Goal: Task Accomplishment & Management: Manage account settings

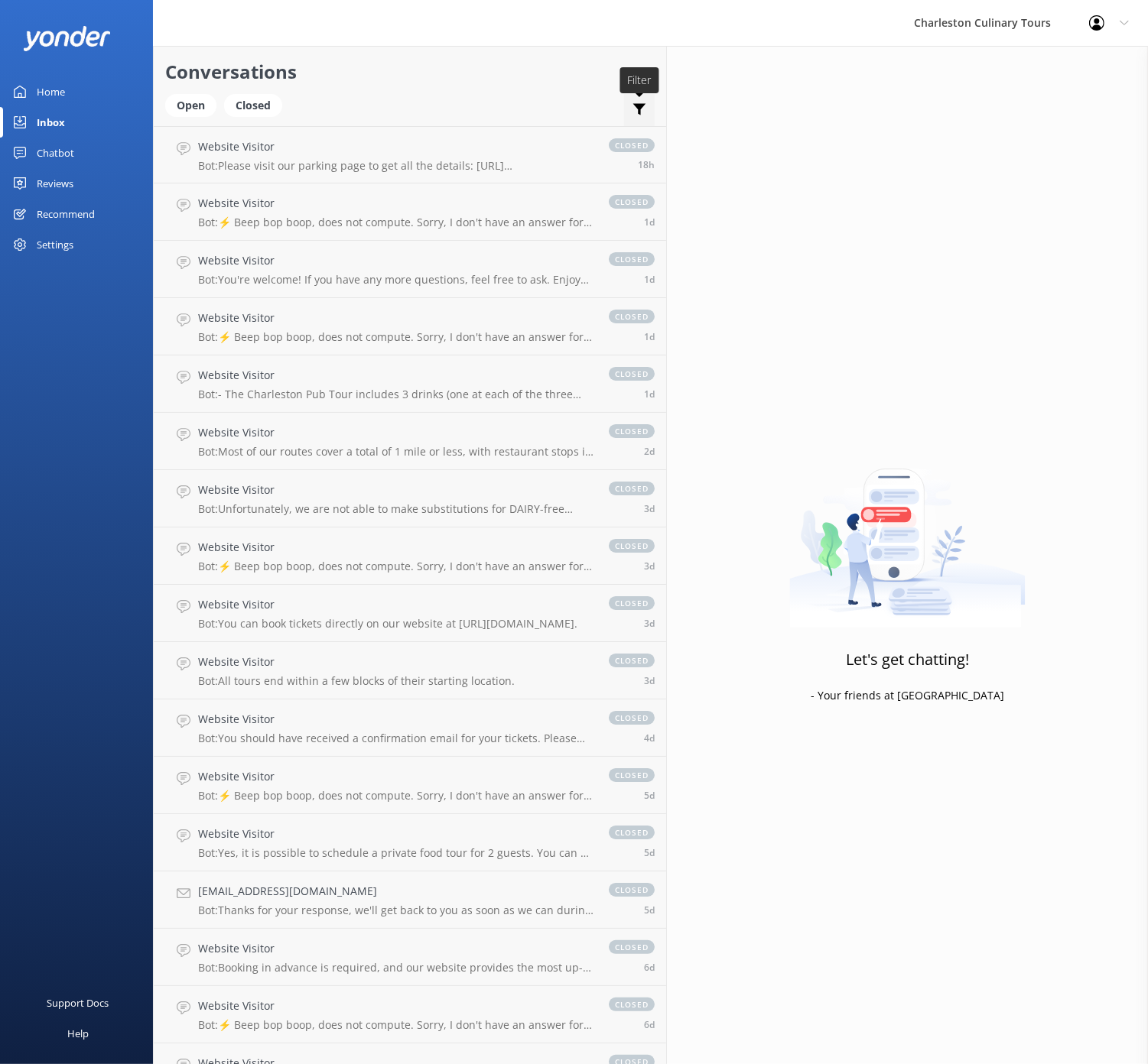
click at [632, 101] on icon at bounding box center [639, 109] width 16 height 16
click at [58, 246] on div "Settings" at bounding box center [55, 245] width 37 height 30
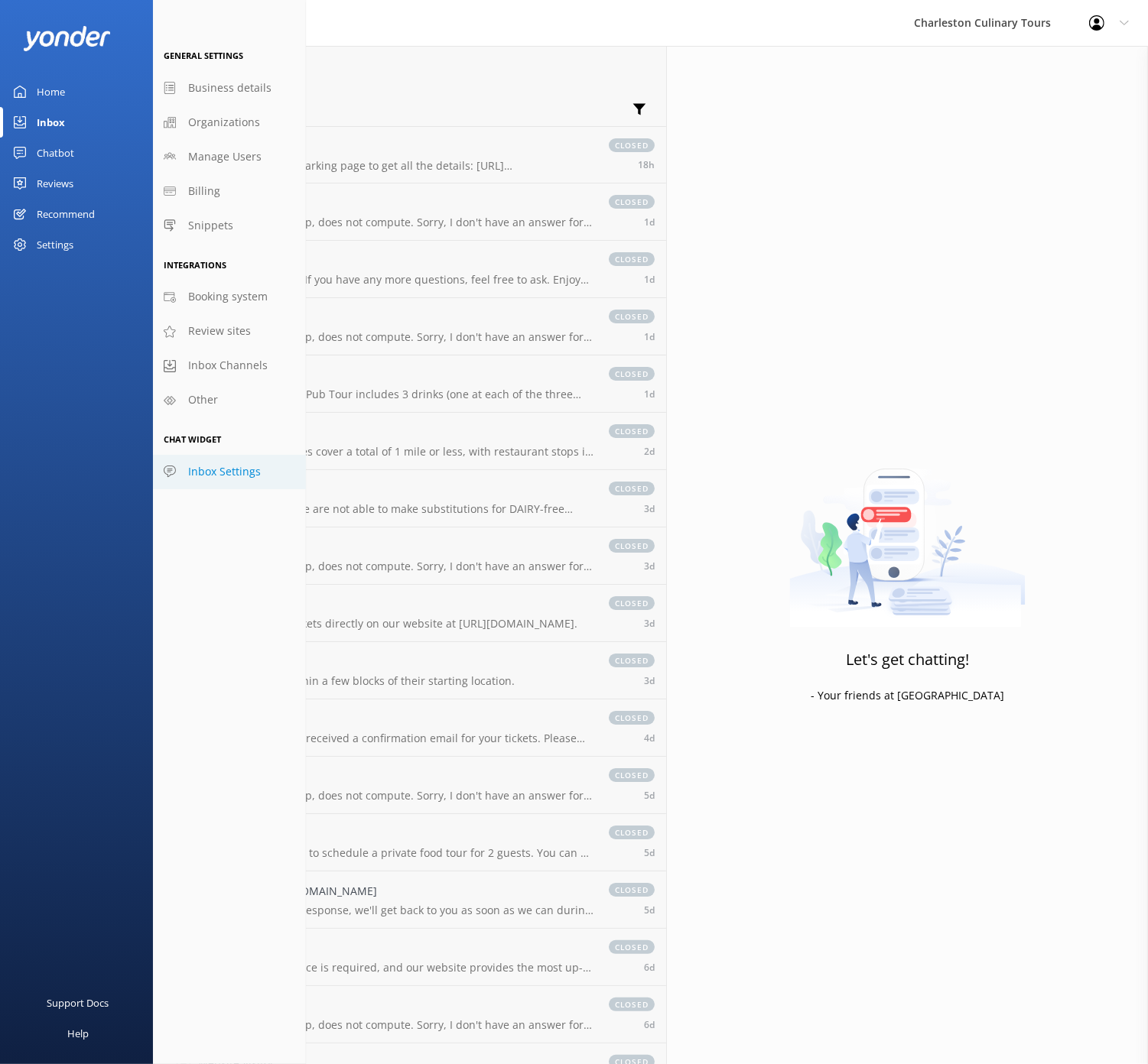
click at [228, 471] on span "Inbox Settings" at bounding box center [224, 472] width 72 height 16
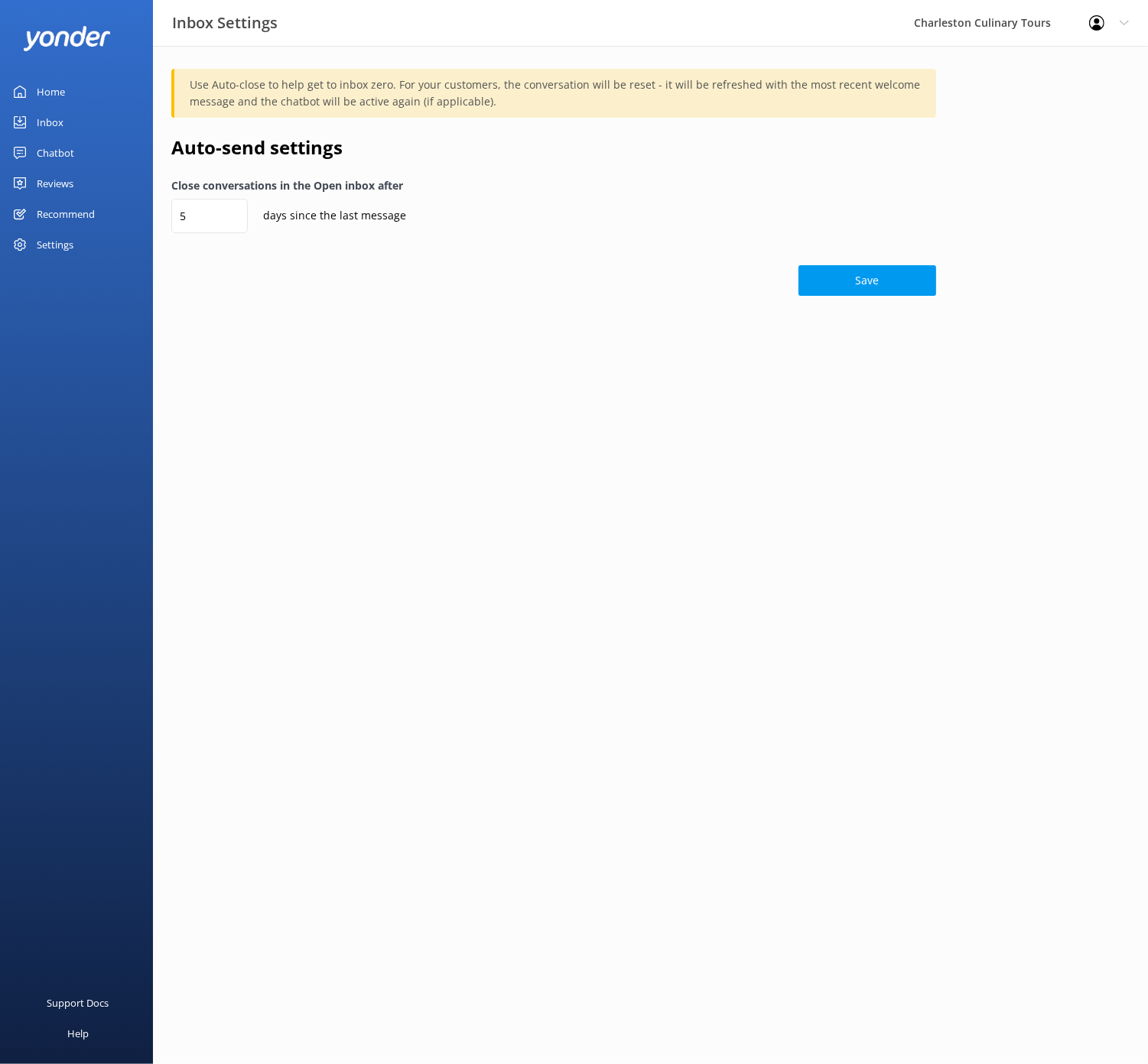
click at [348, 97] on p "Use Auto-close to help get to inbox zero. For your customers, the conversation …" at bounding box center [555, 93] width 731 height 34
click at [954, 21] on div "Charleston Culinary Tours" at bounding box center [982, 23] width 175 height 46
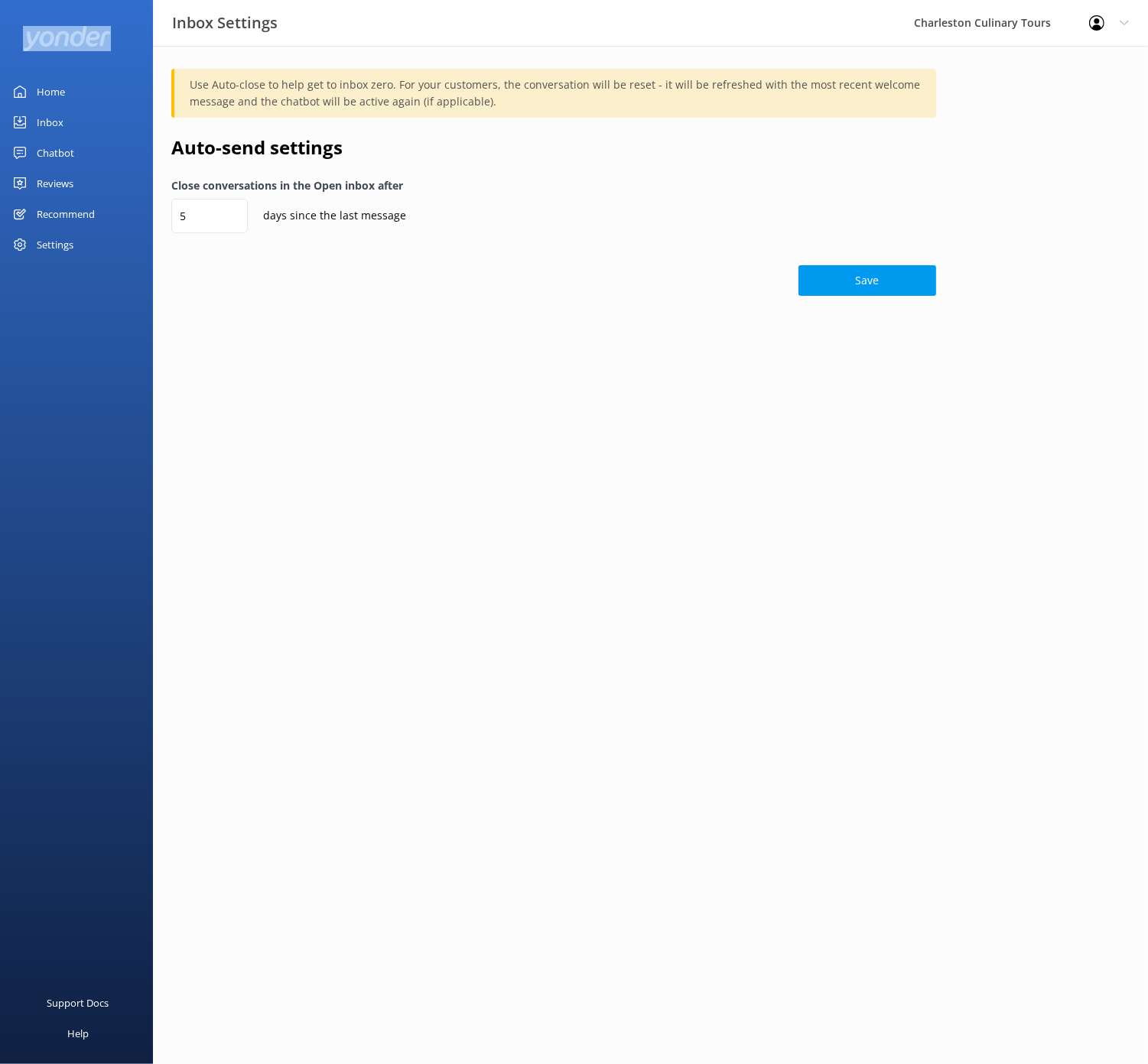
click at [1106, 21] on div at bounding box center [1101, 23] width 25 height 16
click at [40, 93] on div "Home" at bounding box center [51, 91] width 28 height 30
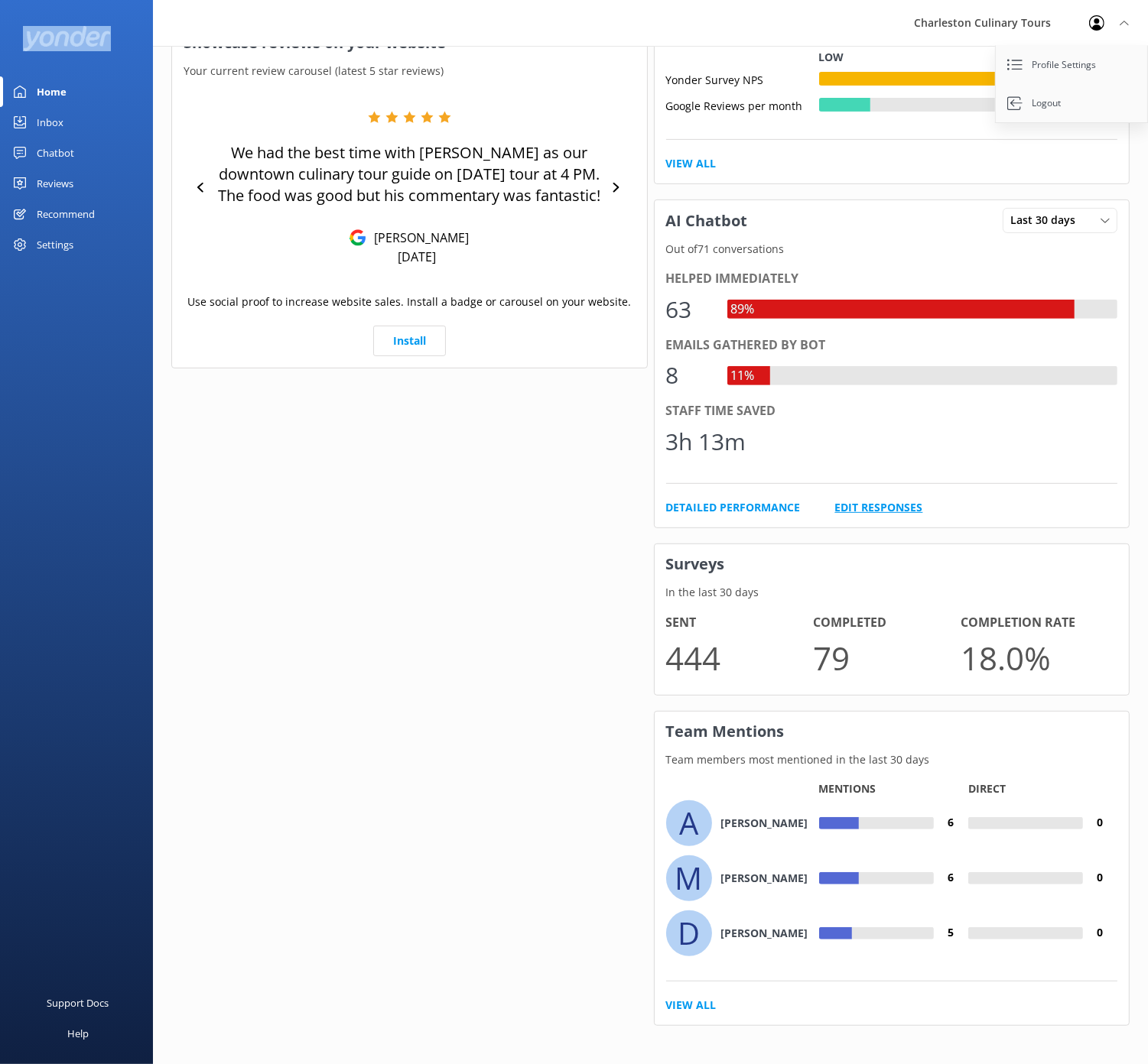
scroll to position [614, 0]
click at [874, 501] on link "Edit Responses" at bounding box center [879, 508] width 88 height 16
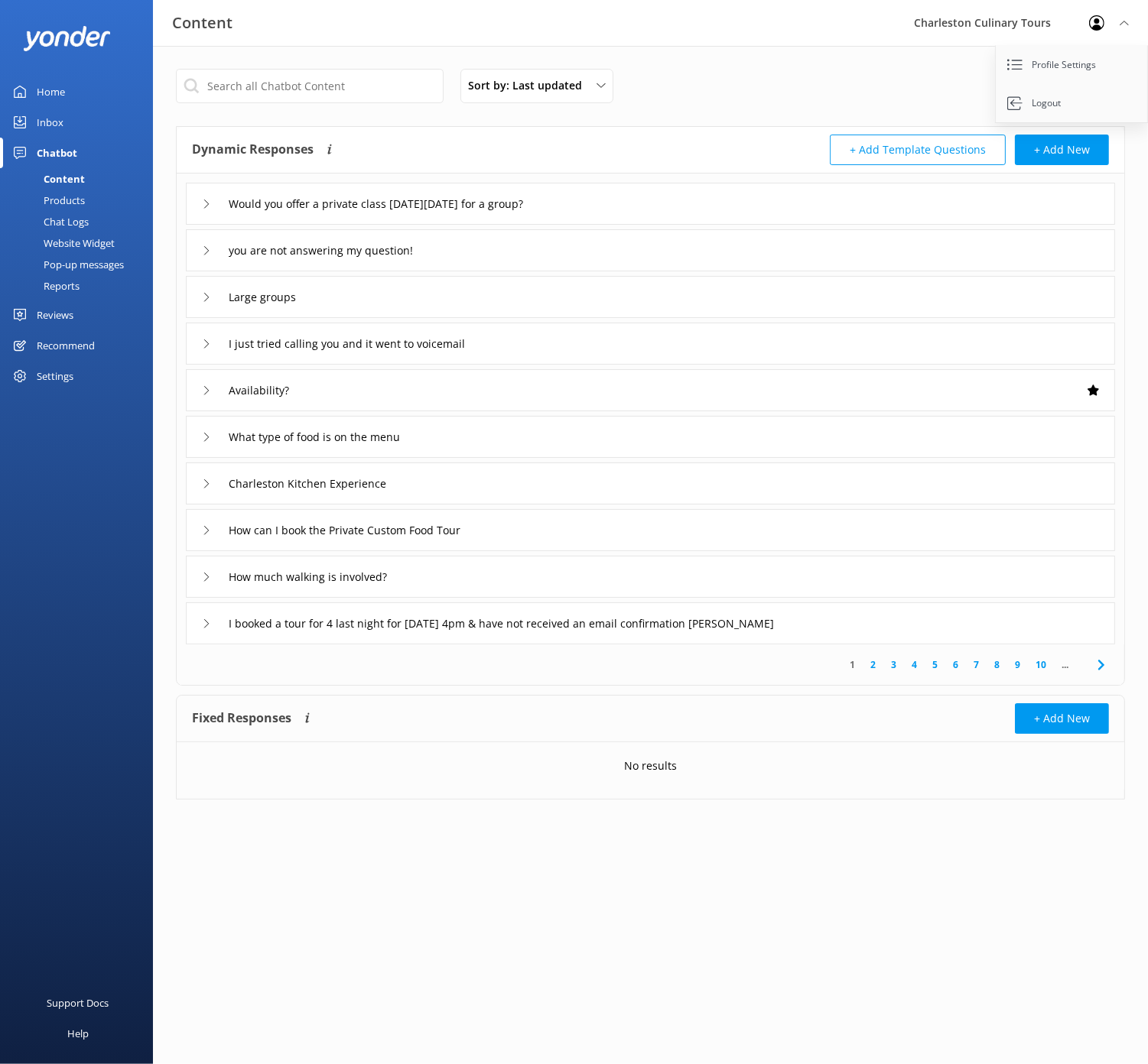
click at [833, 90] on div "Sort by: Last updated Title (A-Z) Last updated Test Chatbot" at bounding box center [651, 91] width 949 height 44
click at [1127, 19] on icon at bounding box center [1123, 22] width 9 height 9
click at [1079, 85] on link "Test Chatbot" at bounding box center [1062, 86] width 123 height 35
click at [68, 267] on div "Pop-up messages" at bounding box center [66, 264] width 114 height 21
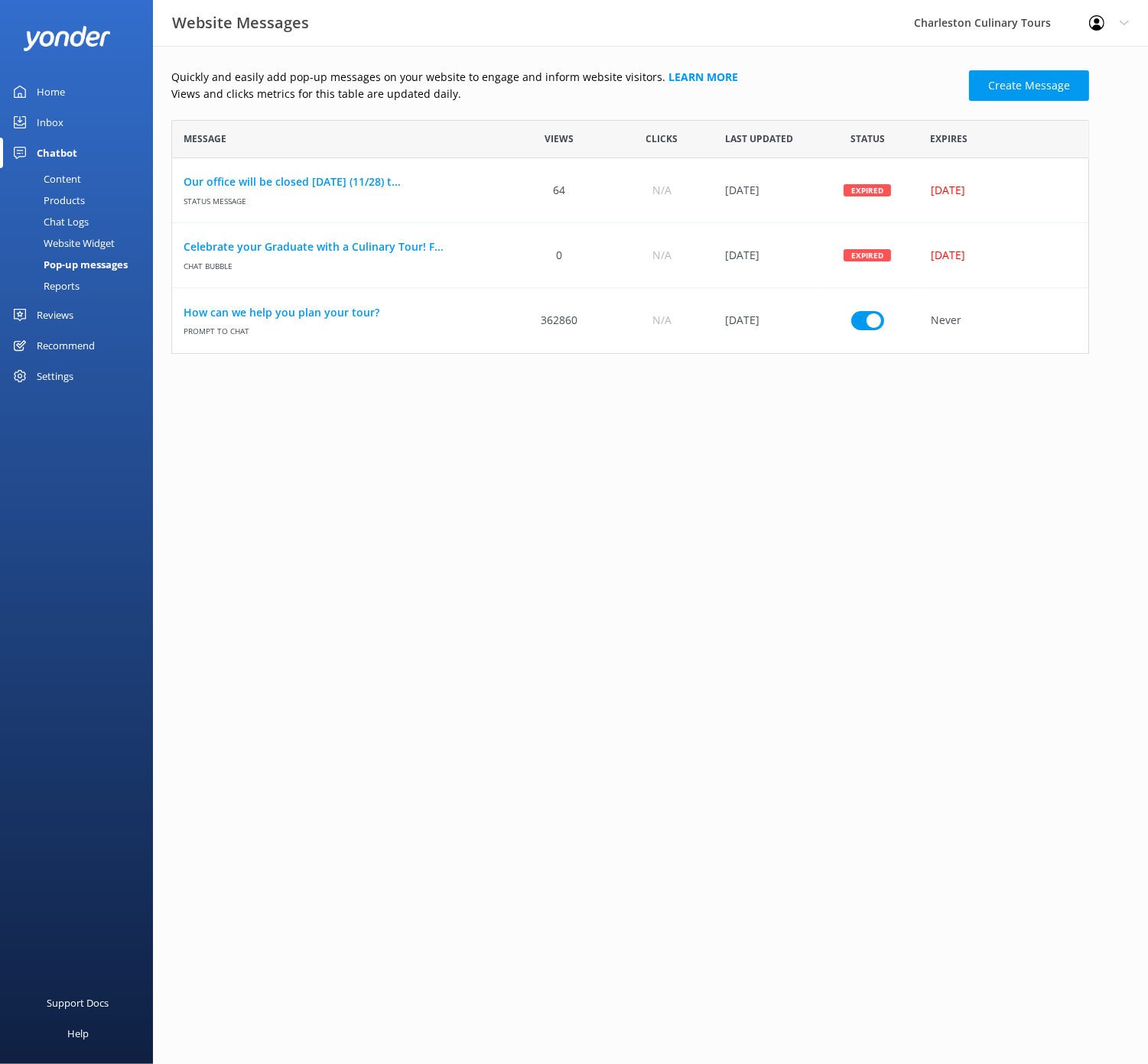
scroll to position [1, 1]
click at [69, 241] on div "Website Widget" at bounding box center [62, 243] width 105 height 21
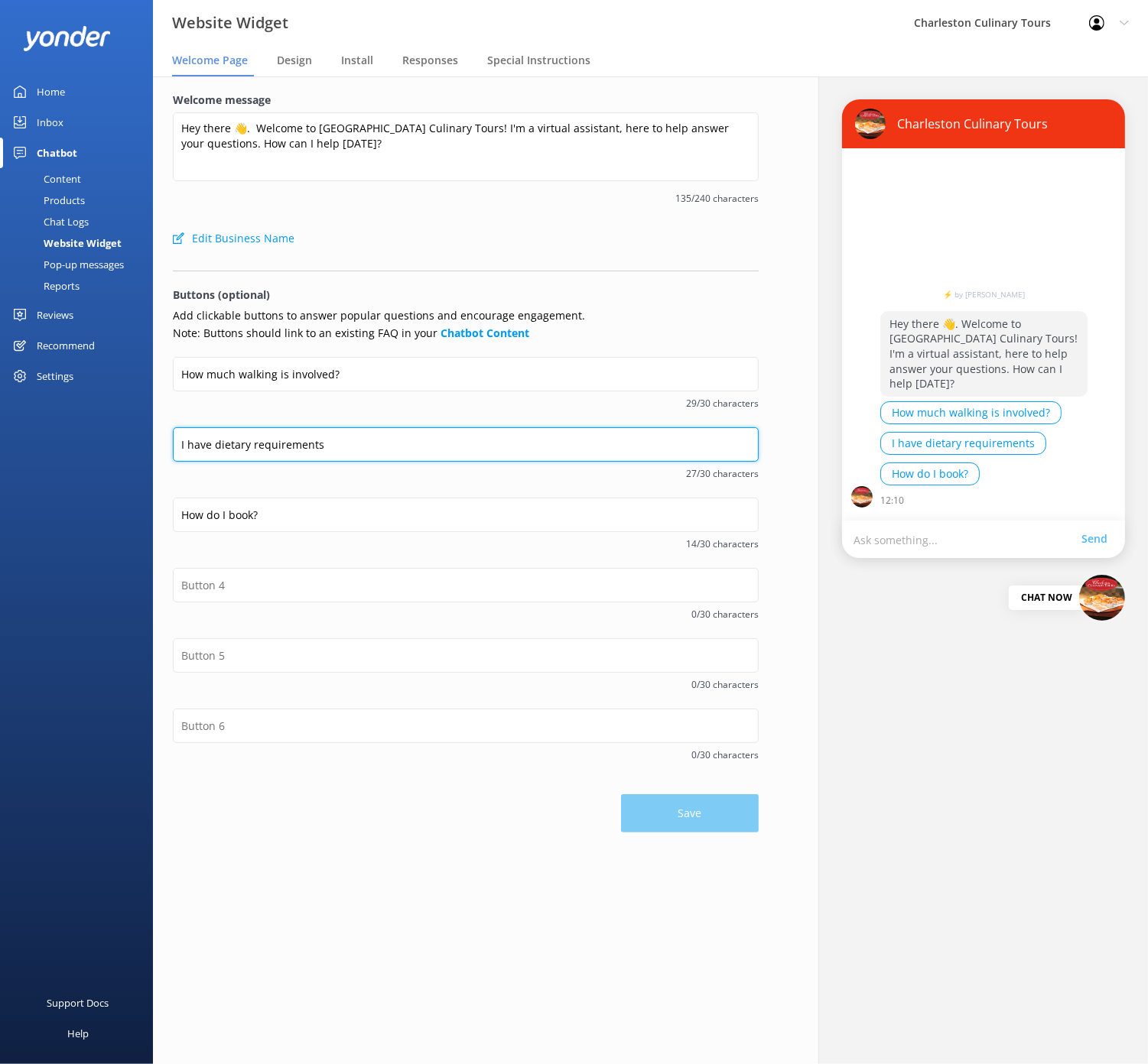
drag, startPoint x: 323, startPoint y: 443, endPoint x: 296, endPoint y: 417, distance: 37.5
click at [262, 442] on input "I have dietary requirements" at bounding box center [465, 445] width 586 height 35
type input "I have dietary restrictions"
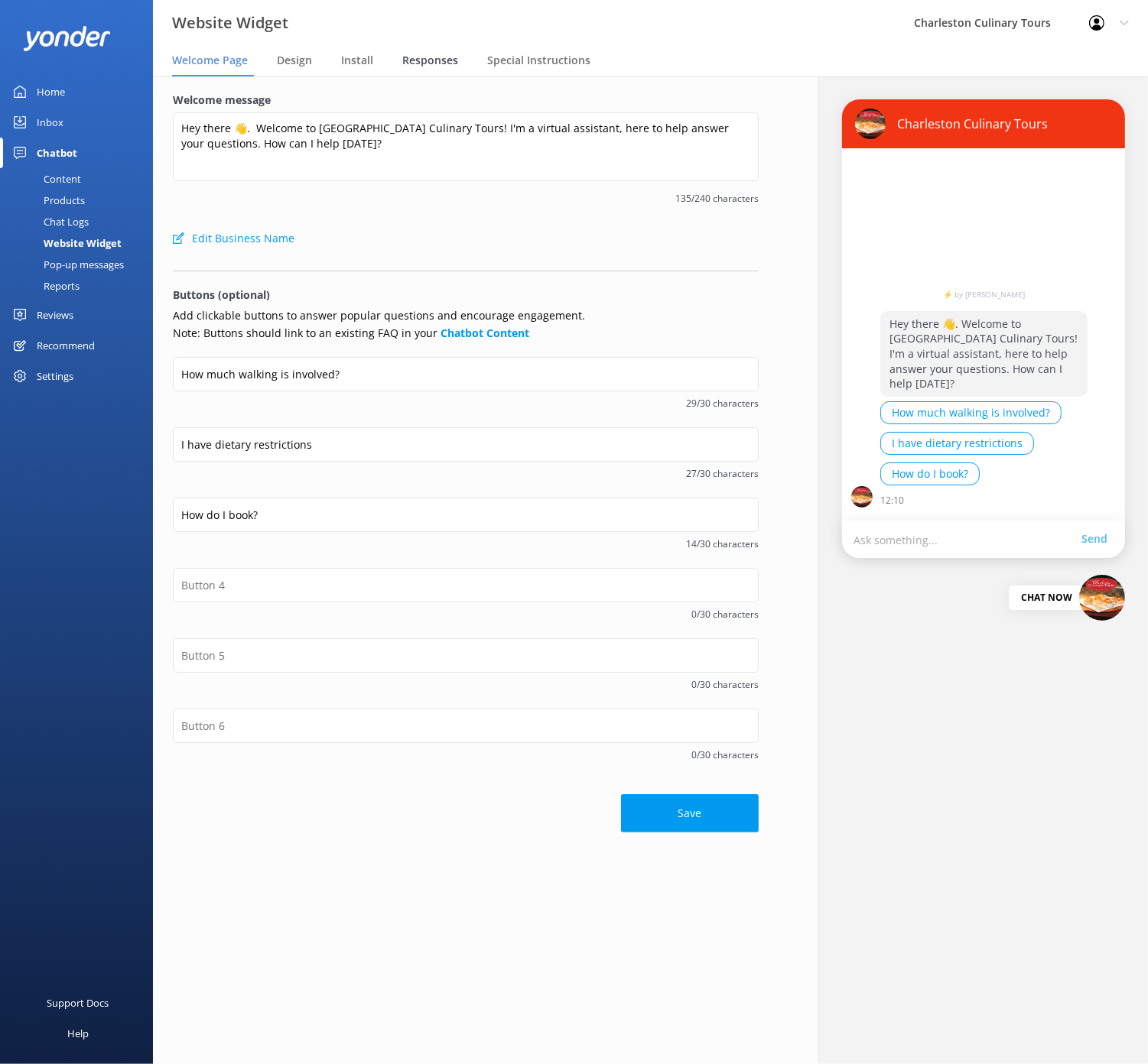
click at [418, 59] on span "Responses" at bounding box center [430, 60] width 56 height 16
click at [674, 810] on button "Save" at bounding box center [689, 814] width 138 height 38
click at [425, 58] on span "Responses" at bounding box center [430, 60] width 56 height 16
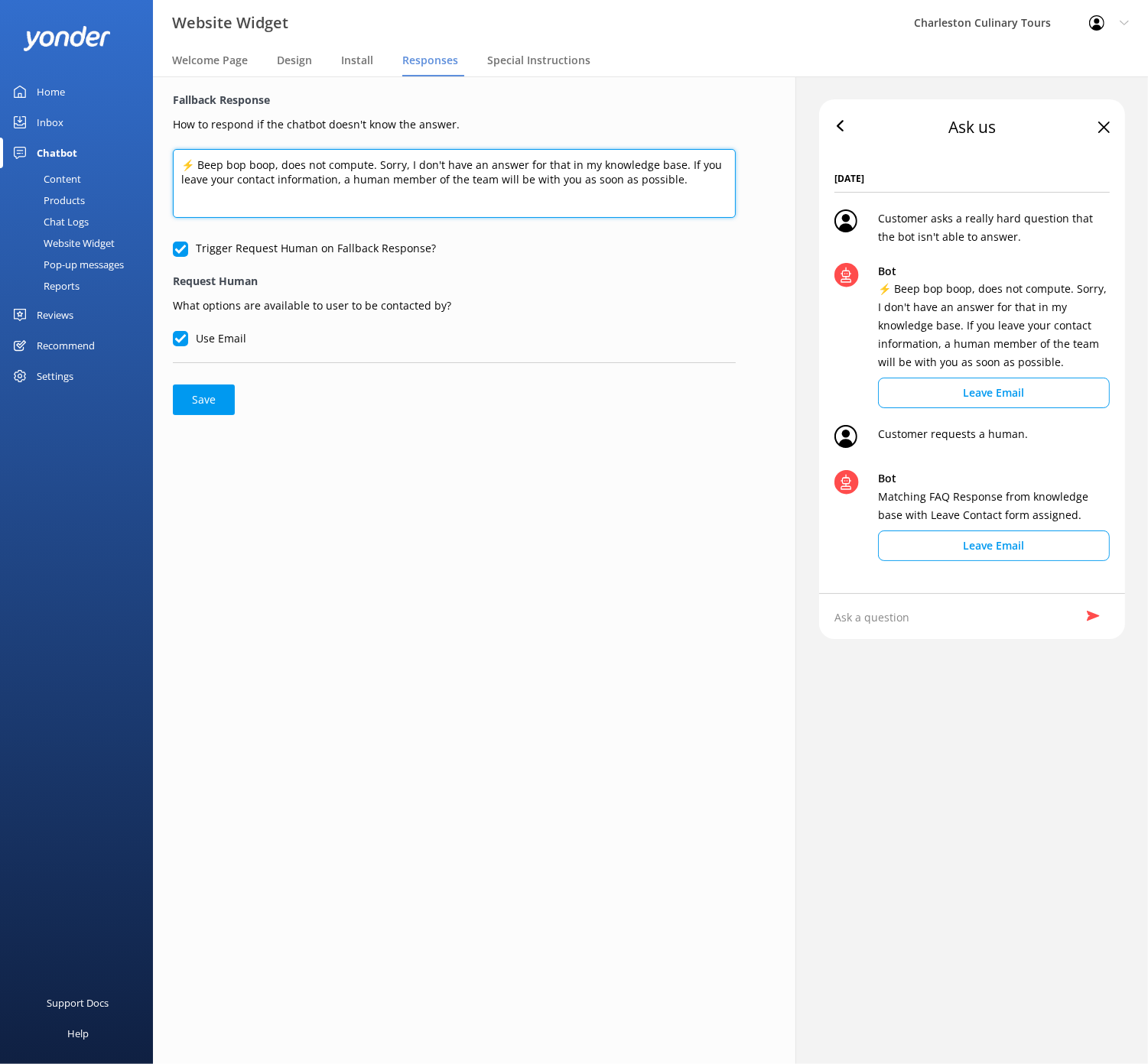
drag, startPoint x: 679, startPoint y: 161, endPoint x: 679, endPoint y: 172, distance: 11.0
click at [679, 172] on textarea "⚡ Beep bop boop, does not compute. Sorry, I don't have an answer for that in my…" at bounding box center [454, 184] width 562 height 69
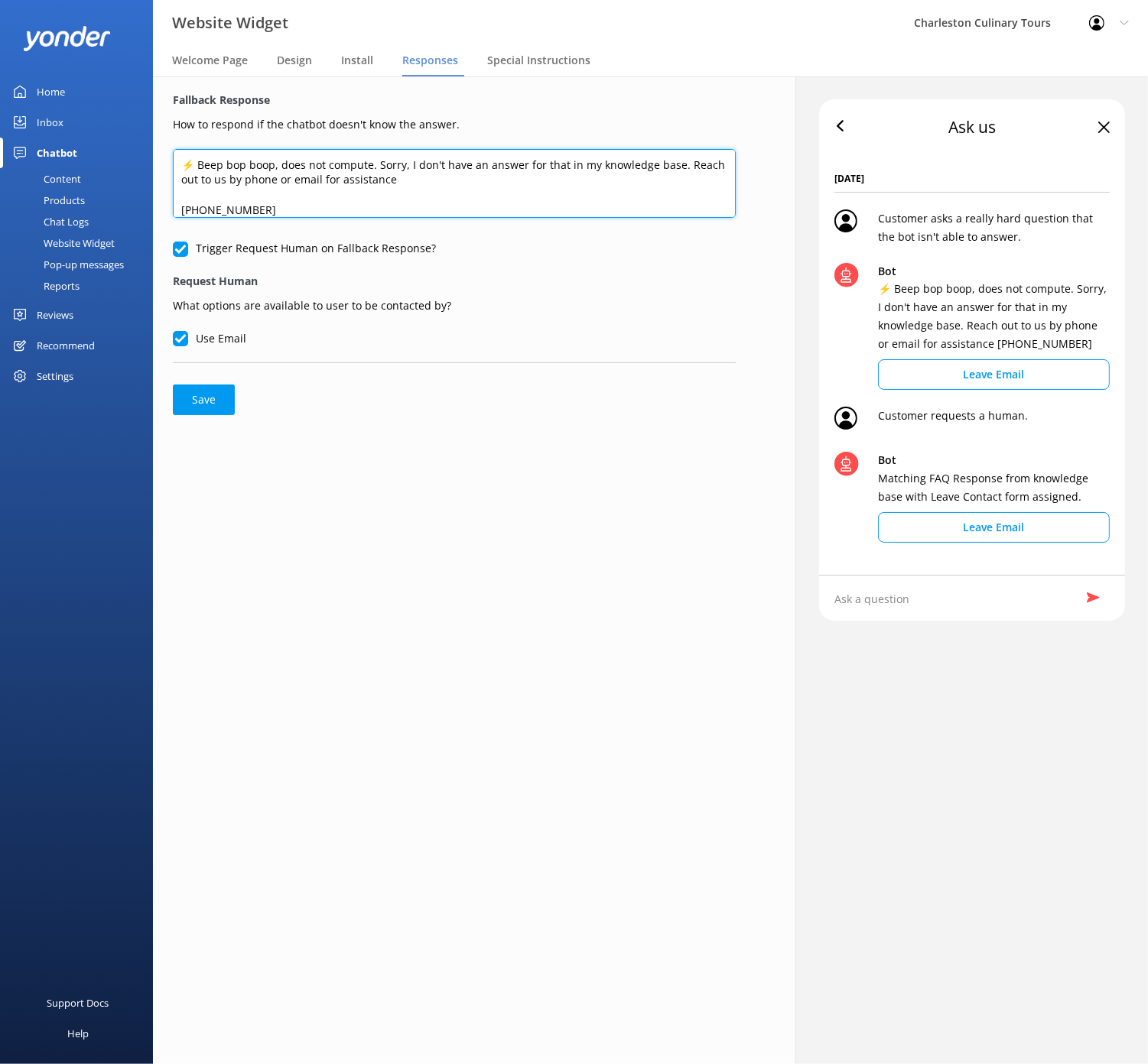
scroll to position [12, 0]
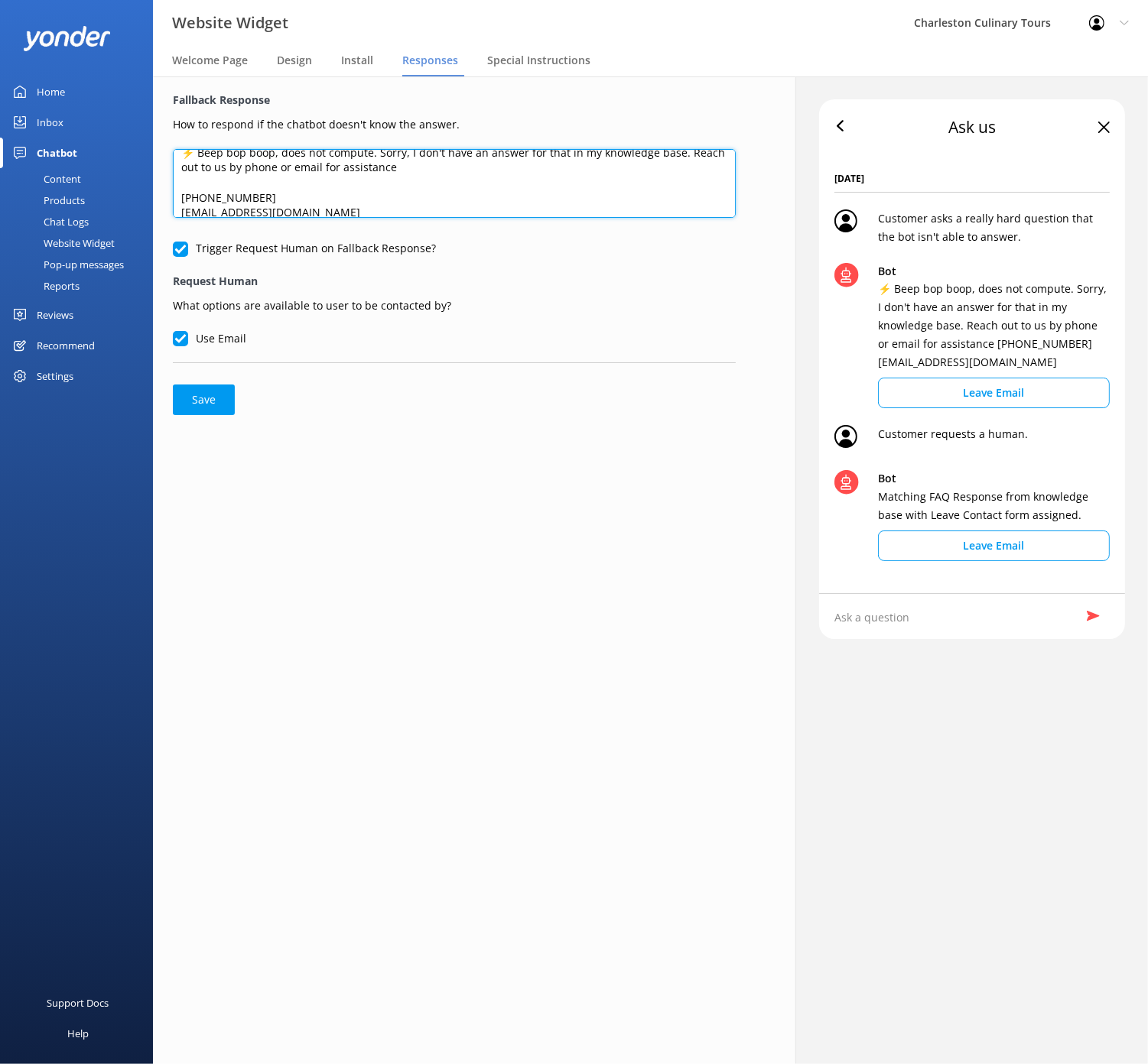
type textarea "⚡ Beep bop boop, does not compute. Sorry, I don't have an answer for that in my…"
click at [183, 248] on input "Trigger Request Human on Fallback Response?" at bounding box center [180, 249] width 16 height 16
checkbox input "false"
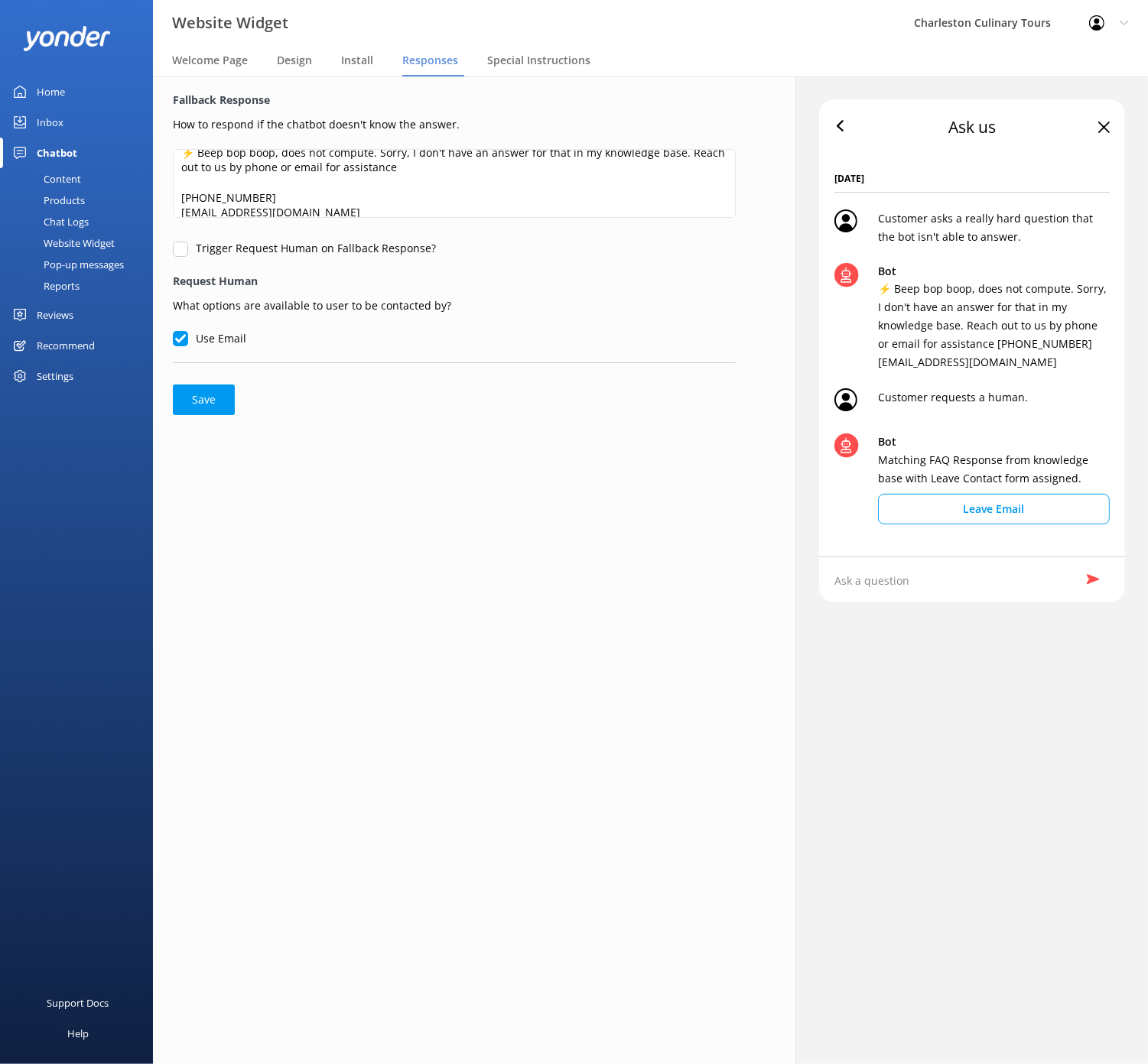
click at [182, 338] on input "Use Email" at bounding box center [180, 338] width 16 height 16
checkbox input "false"
click at [213, 399] on button "Save" at bounding box center [203, 399] width 62 height 30
click at [520, 58] on span "Special Instructions" at bounding box center [538, 60] width 103 height 16
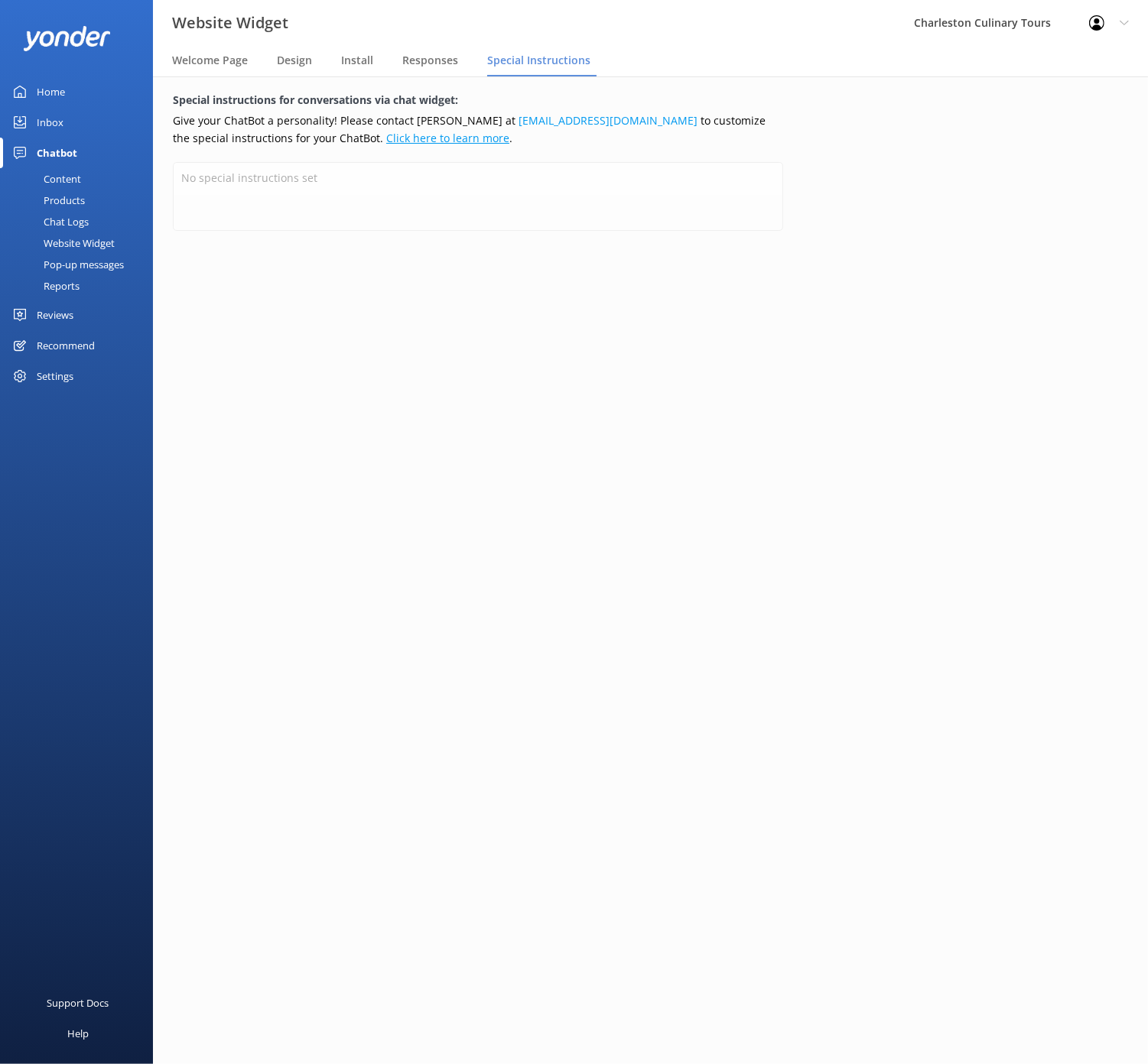
click at [386, 139] on link "Click here to learn more" at bounding box center [447, 138] width 123 height 15
click at [410, 54] on span "Responses" at bounding box center [430, 60] width 56 height 16
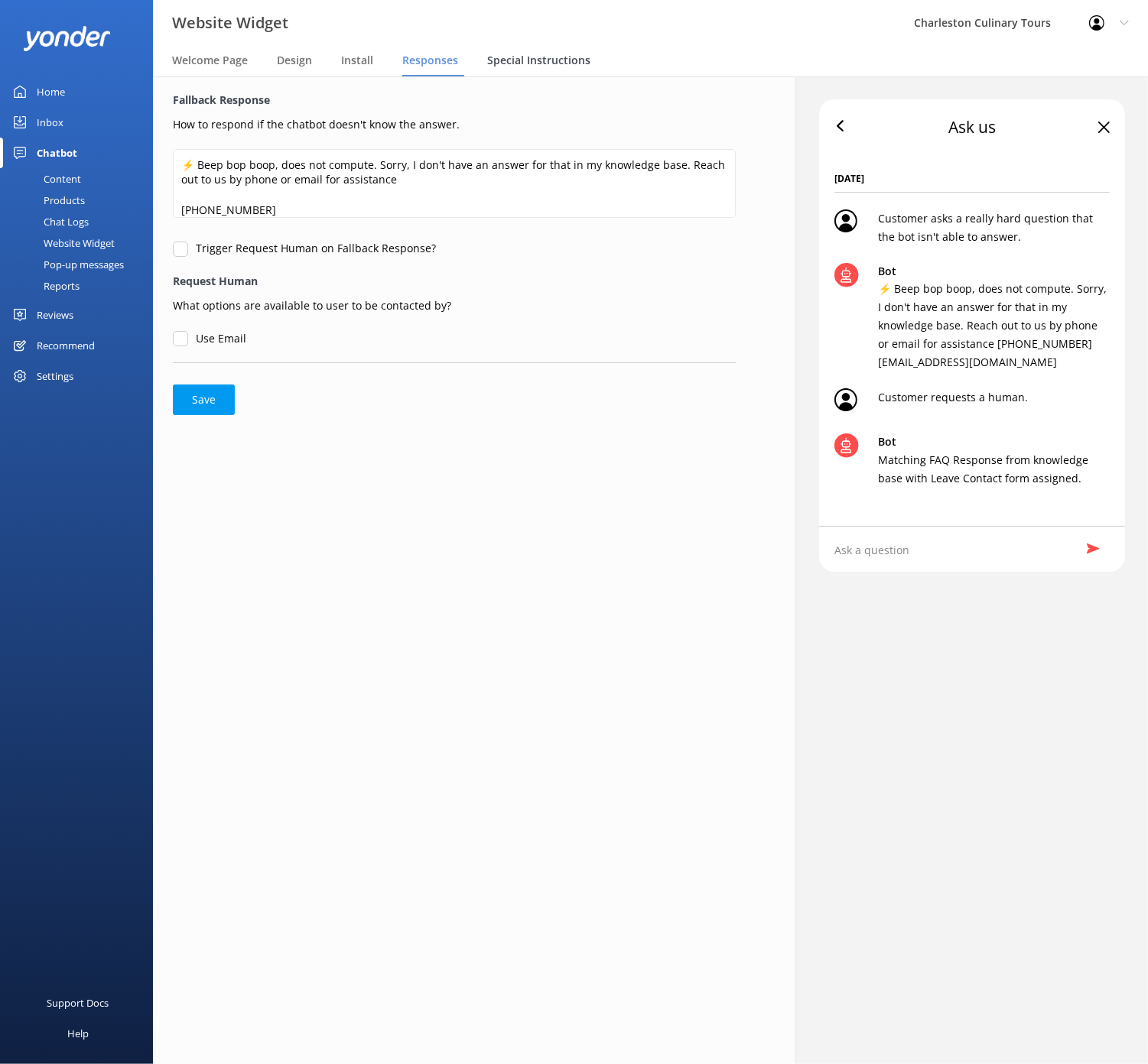
click at [519, 54] on span "Special Instructions" at bounding box center [538, 60] width 103 height 16
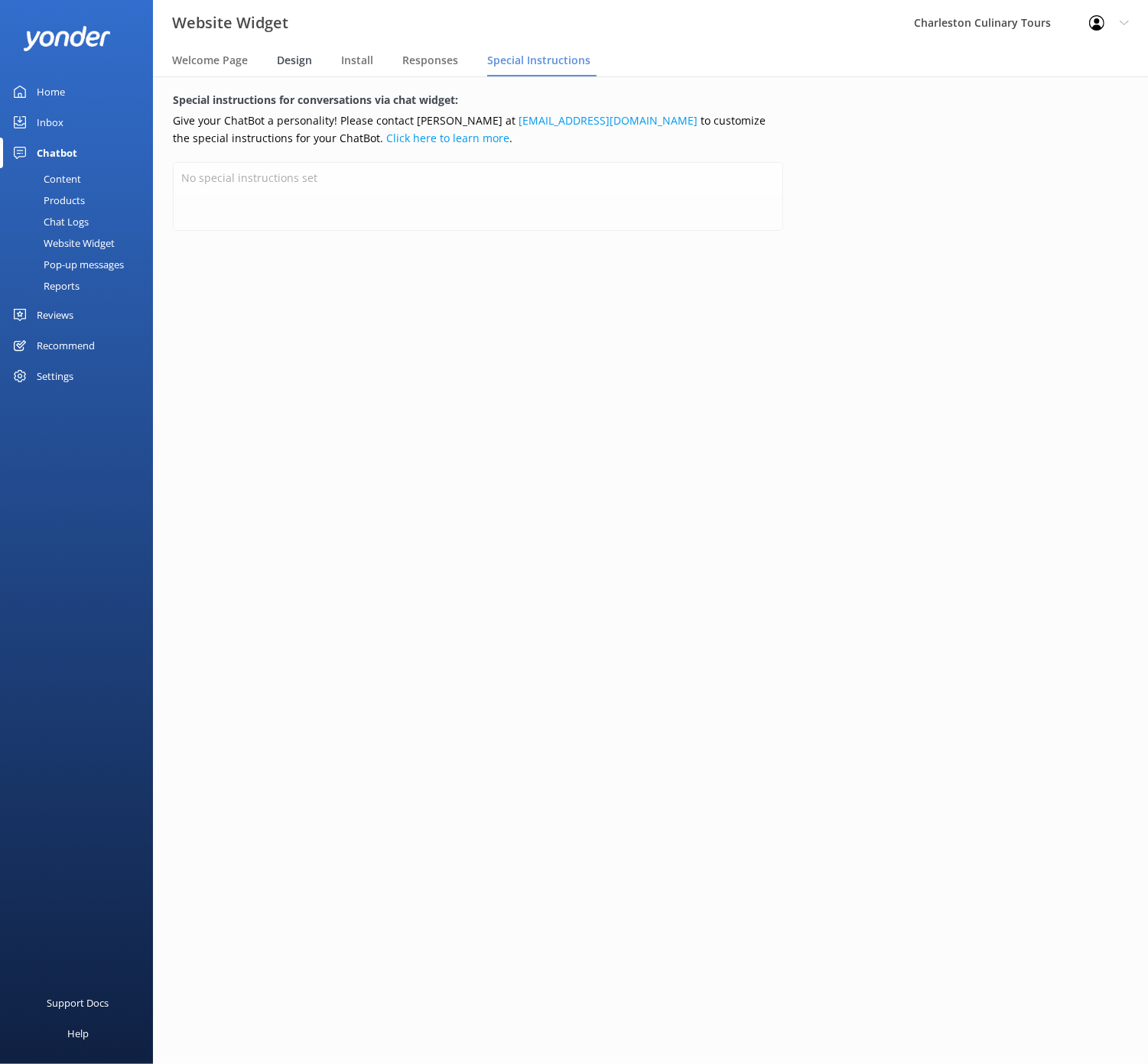
click at [305, 64] on span "Design" at bounding box center [294, 60] width 35 height 16
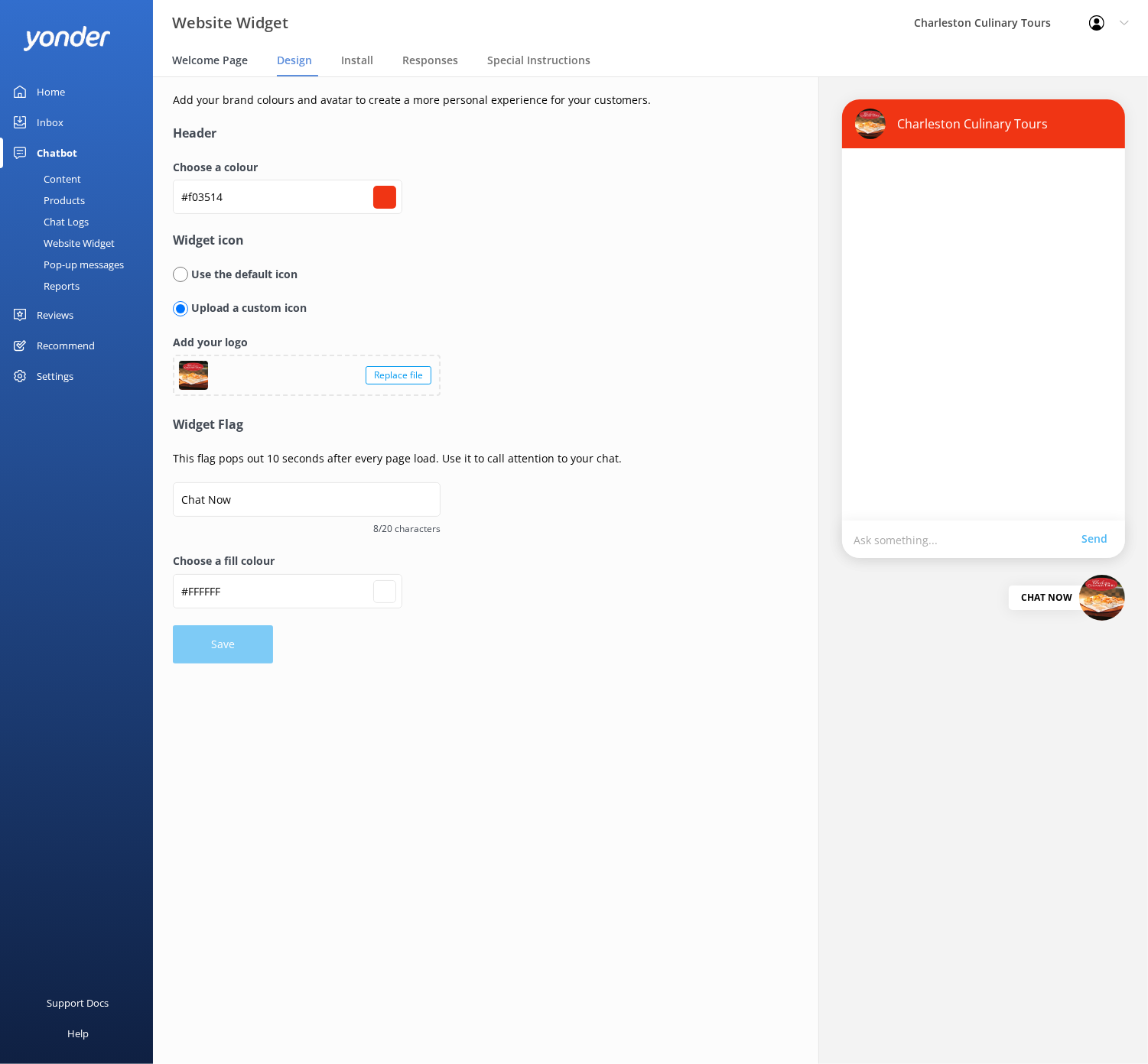
click at [209, 63] on span "Welcome Page" at bounding box center [210, 60] width 76 height 16
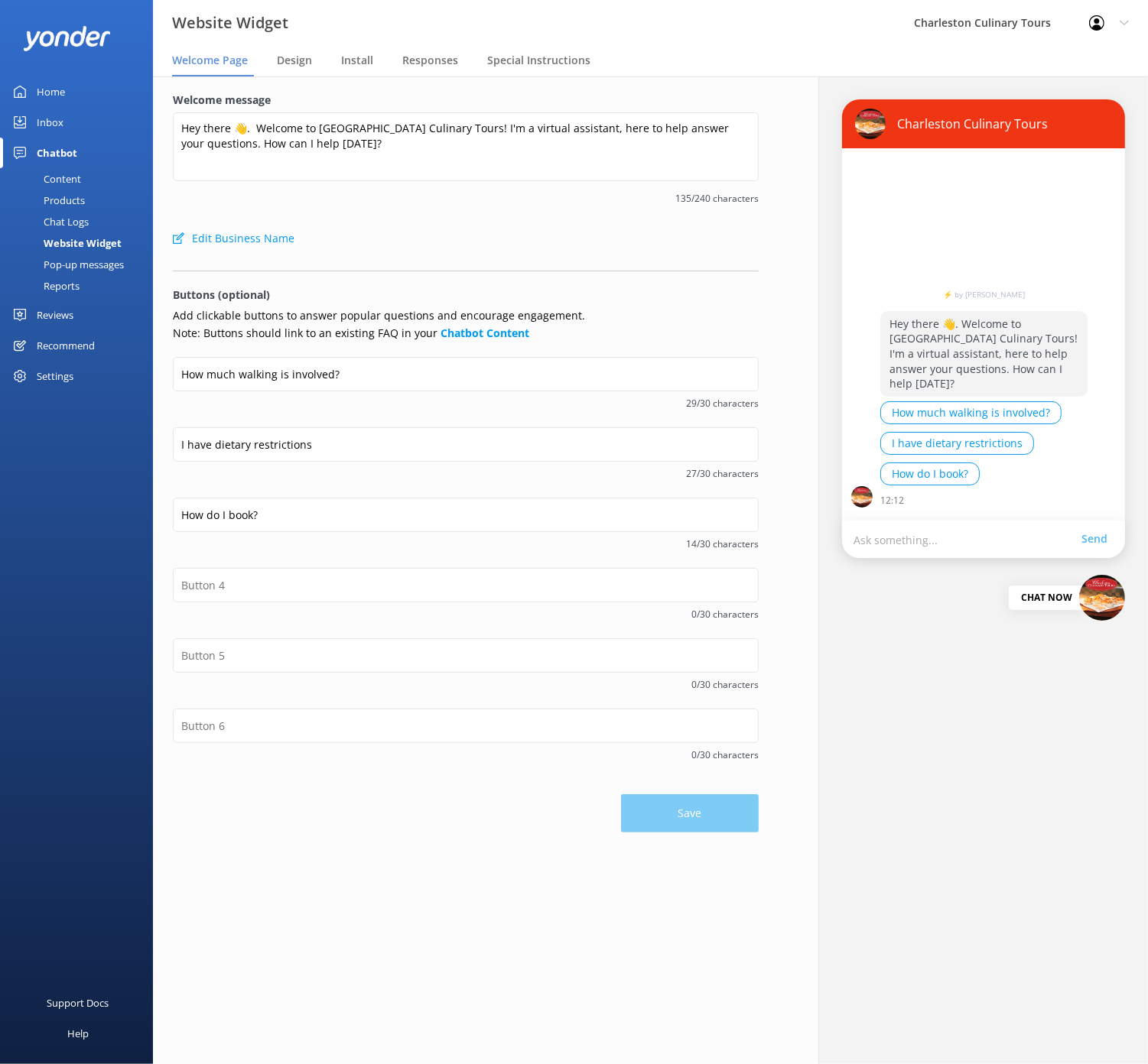
click at [73, 266] on div "Pop-up messages" at bounding box center [66, 264] width 114 height 21
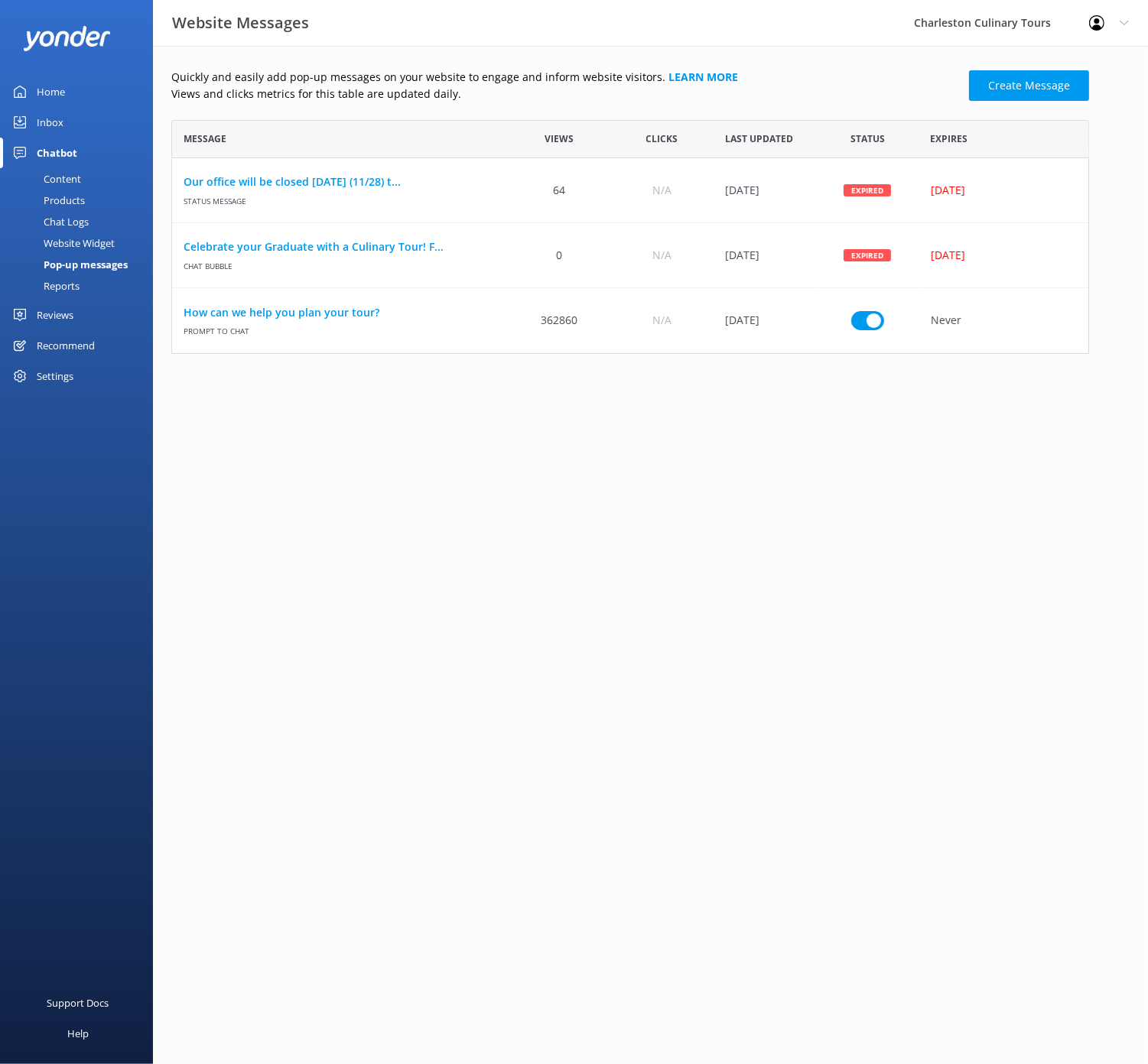
scroll to position [1, 1]
click at [65, 222] on div "Chat Logs" at bounding box center [49, 222] width 80 height 21
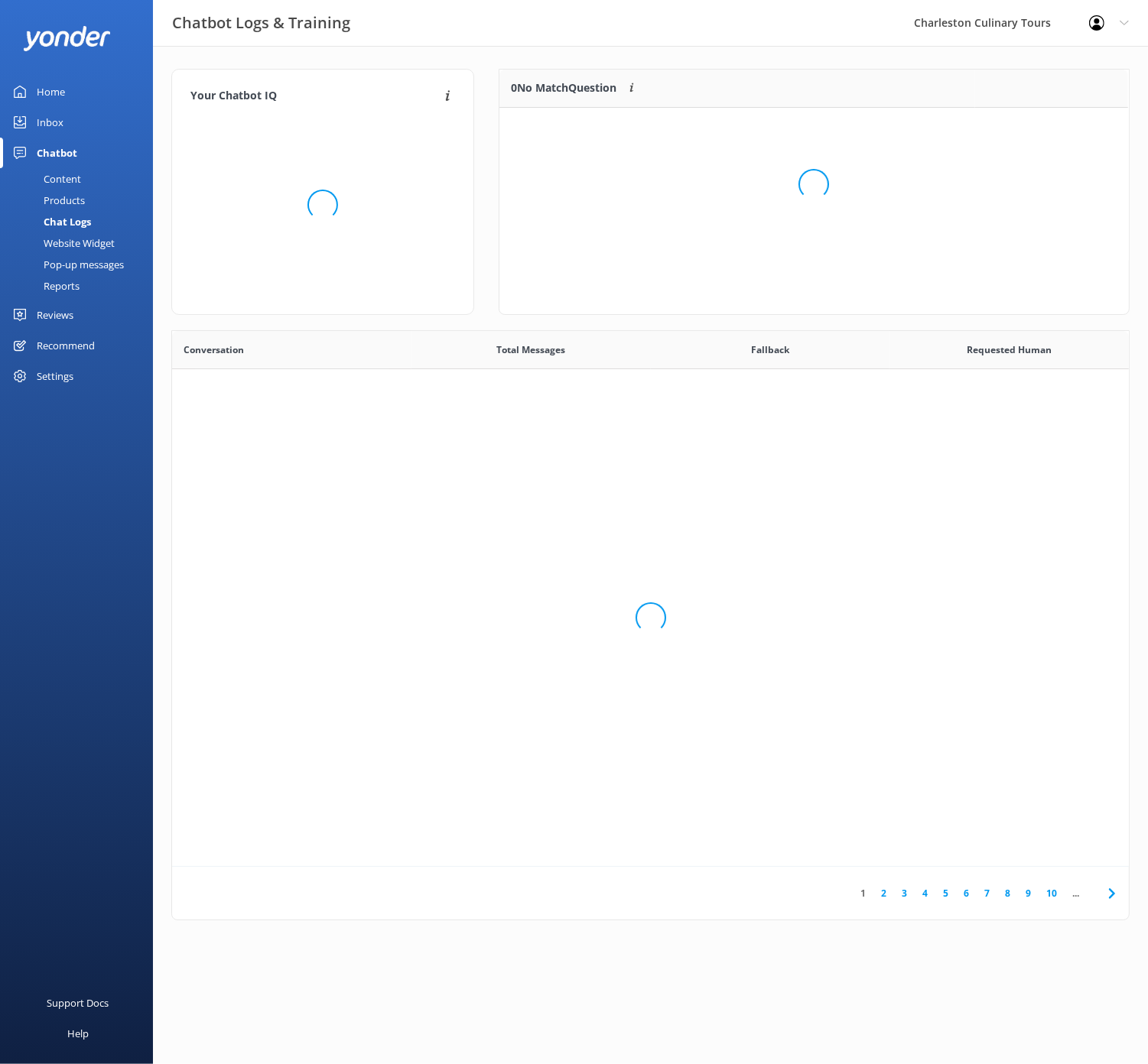
scroll to position [77, 628]
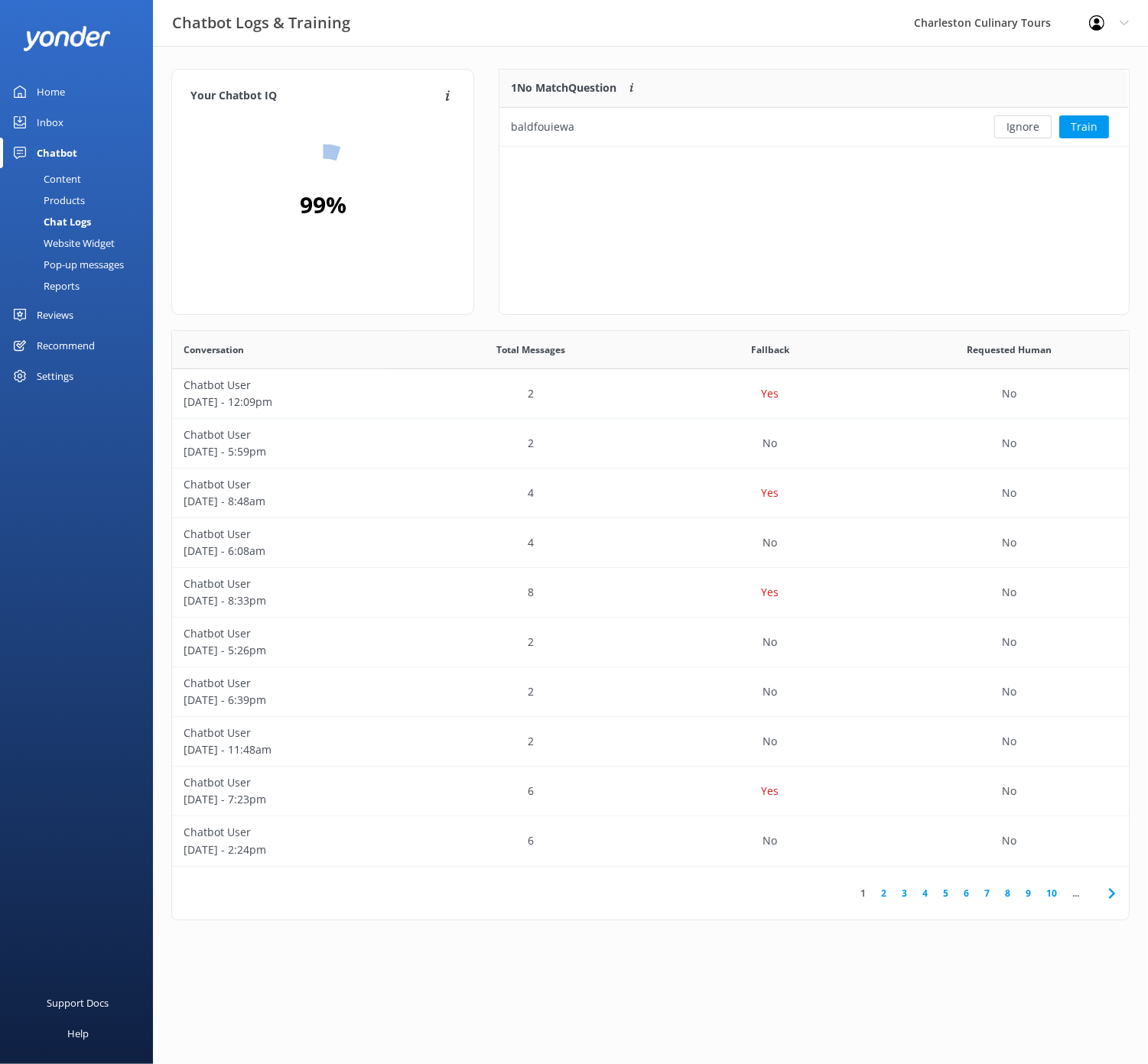
click at [63, 199] on div "Products" at bounding box center [47, 200] width 76 height 21
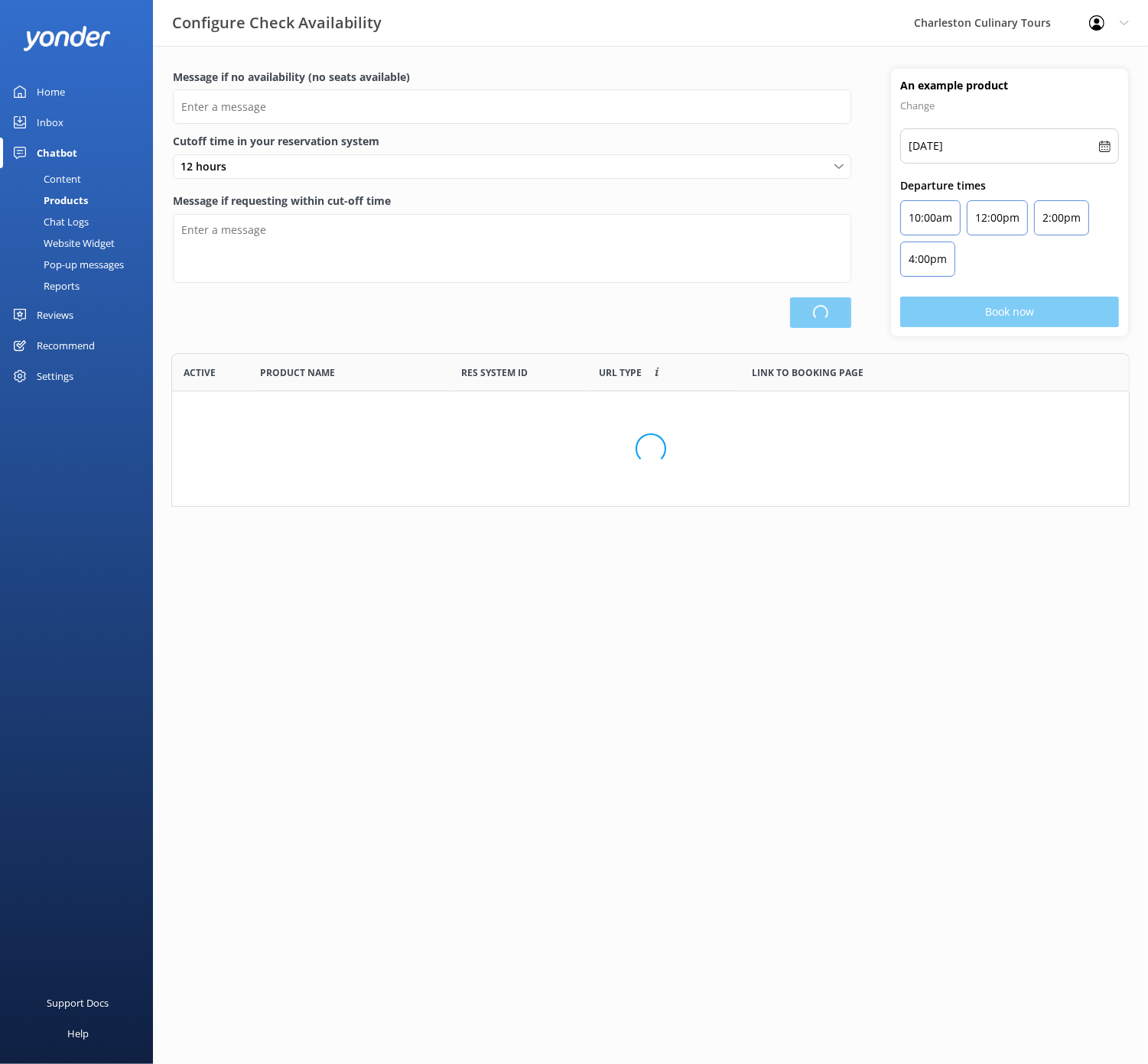
scroll to position [460, 956]
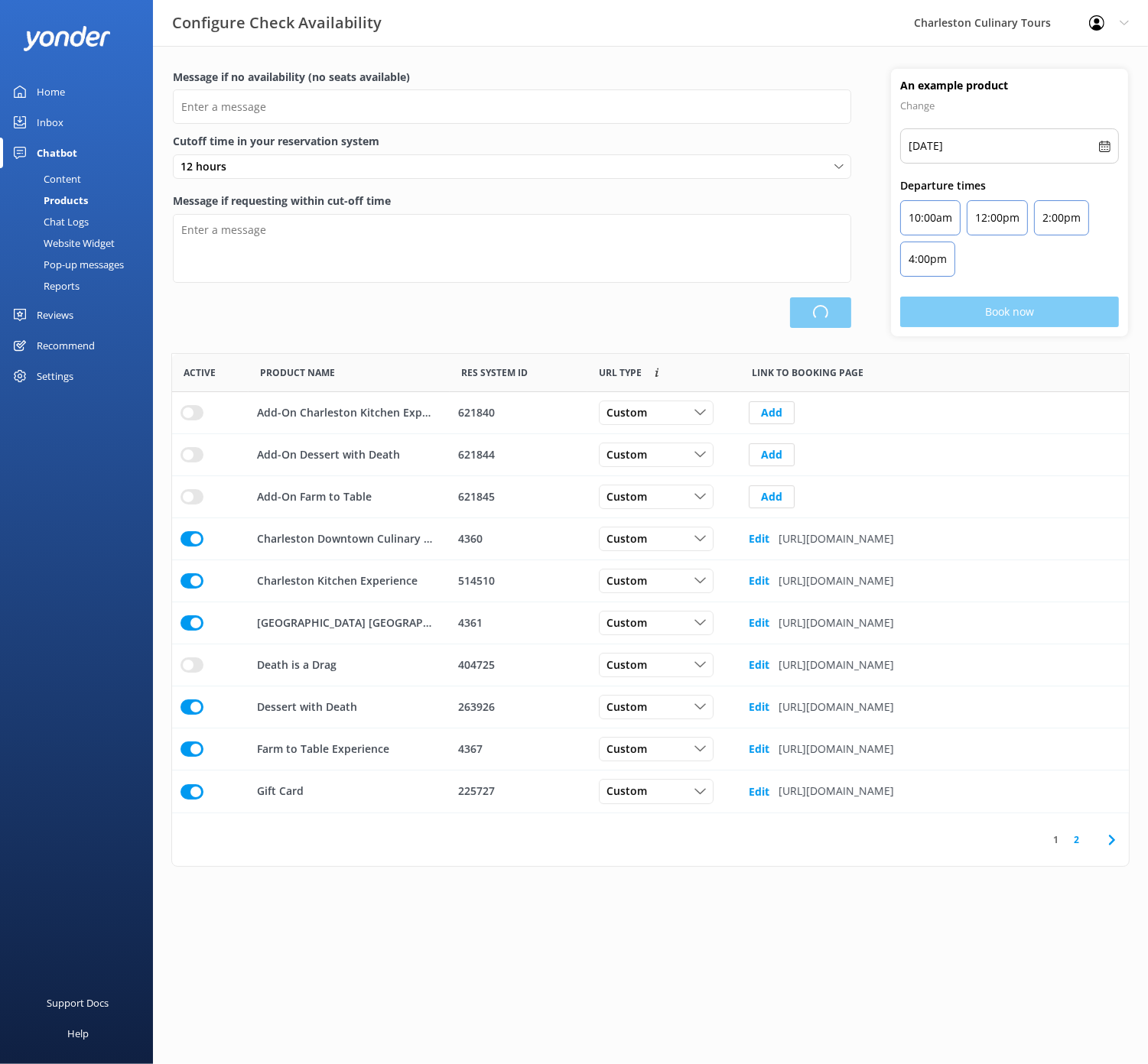
type input "There are no seats available, please check an alternative day"
type textarea "Our online booking system closes at 9 AM for that day's tours. Please contact u…"
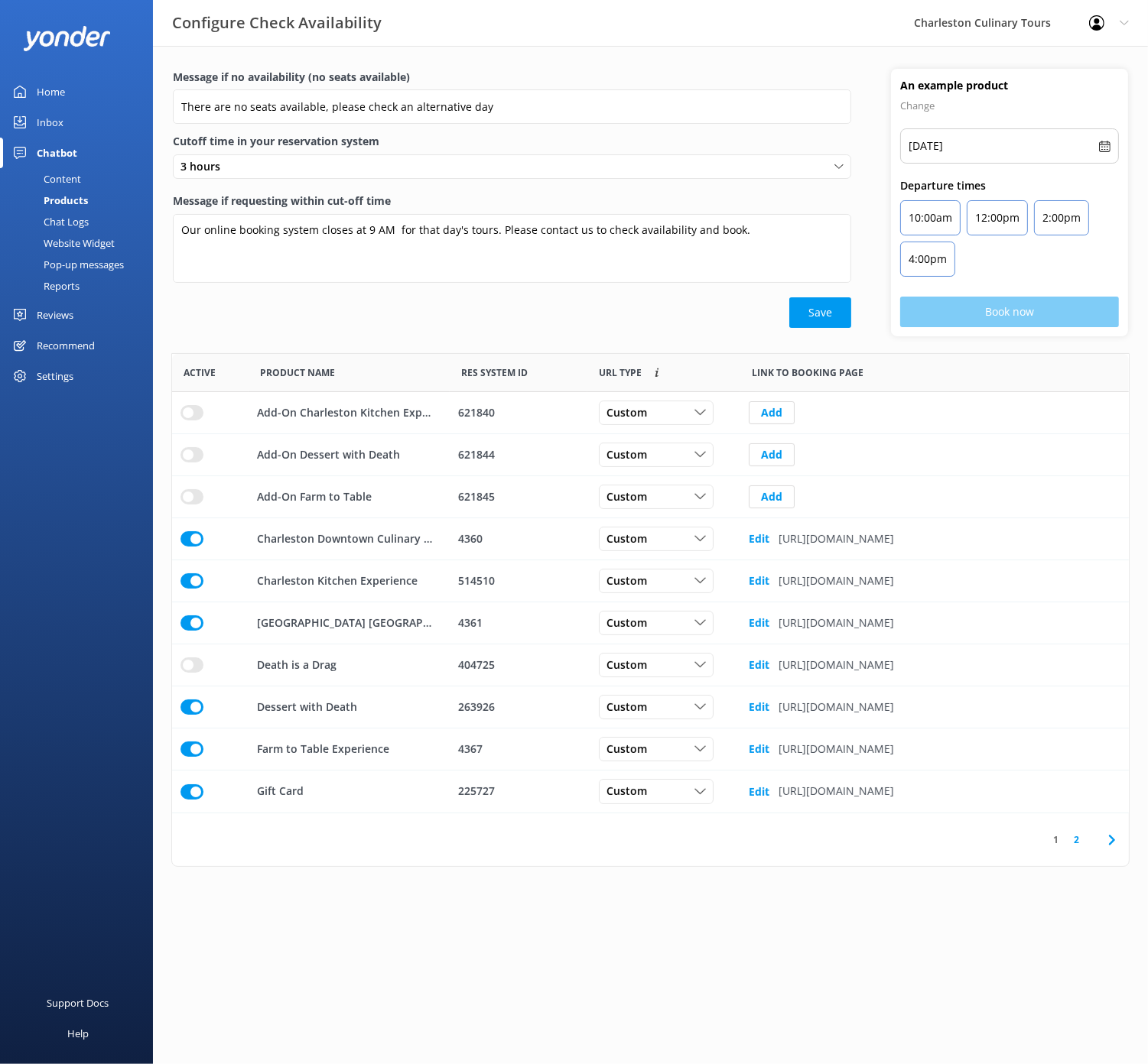
click at [64, 226] on div "Chat Logs" at bounding box center [49, 222] width 80 height 21
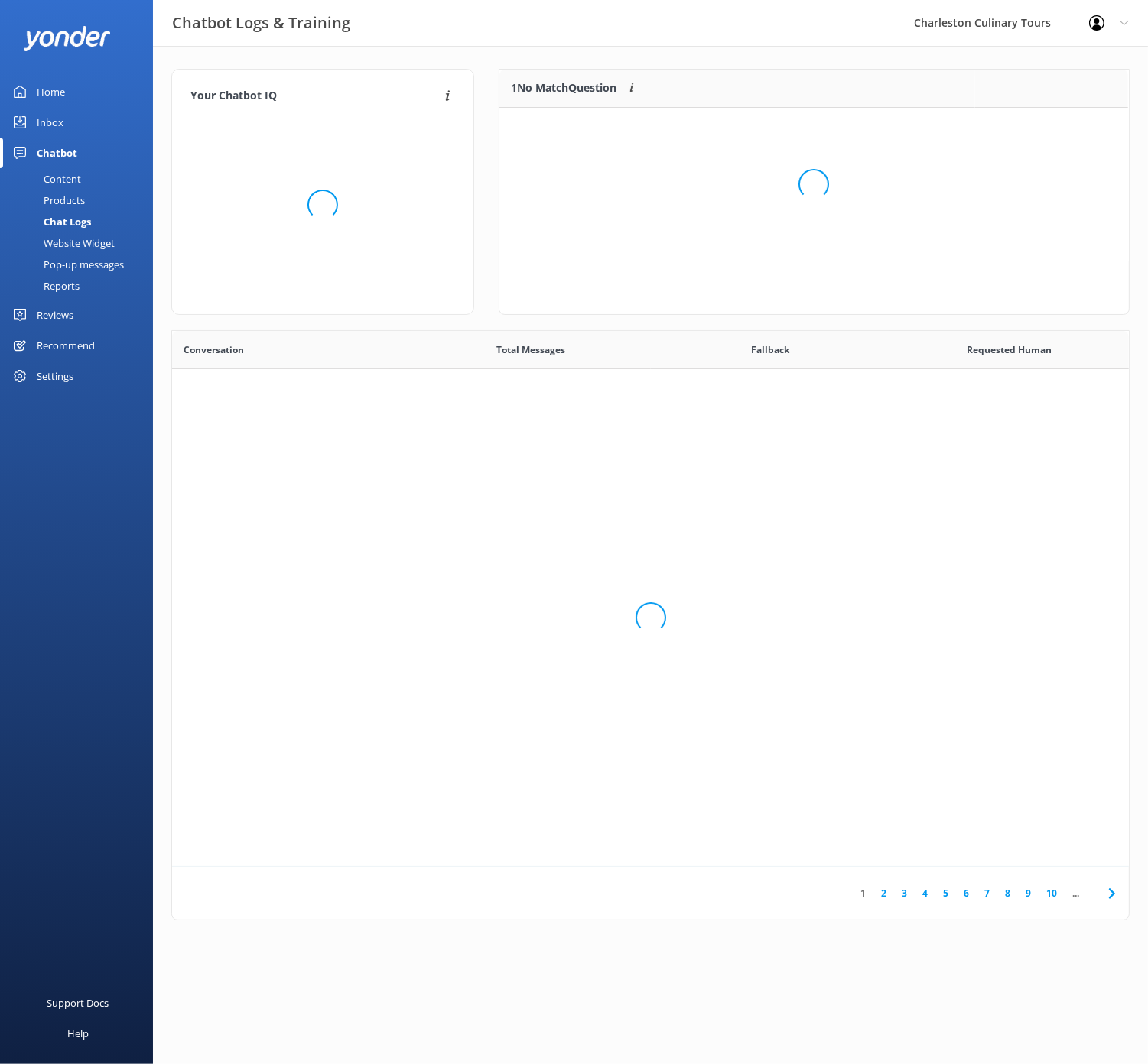
scroll to position [77, 628]
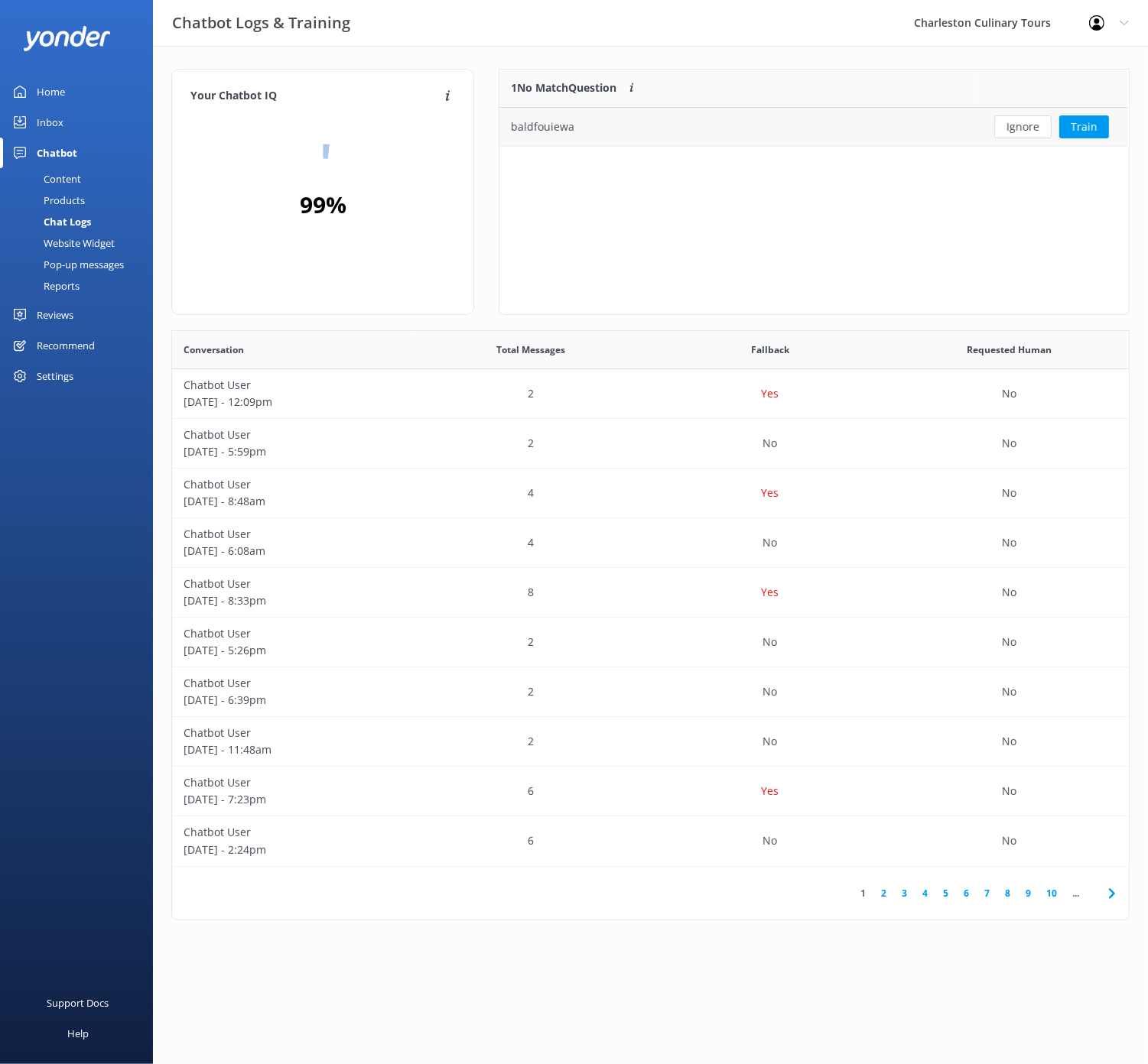
click at [1007, 116] on button "Ignore" at bounding box center [1023, 127] width 58 height 23
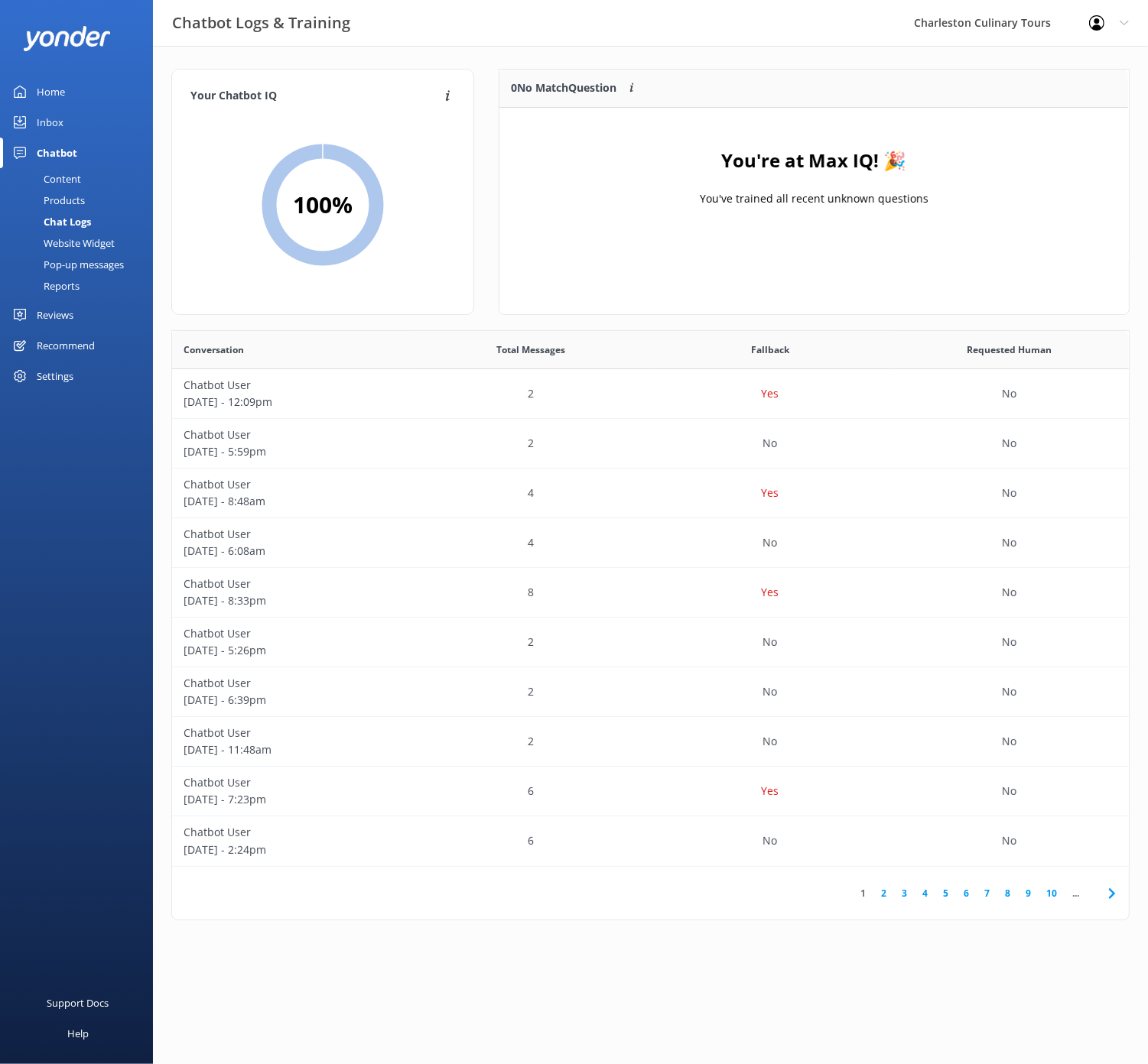
click at [68, 175] on div "Content" at bounding box center [44, 179] width 72 height 21
